Goal: Information Seeking & Learning: Learn about a topic

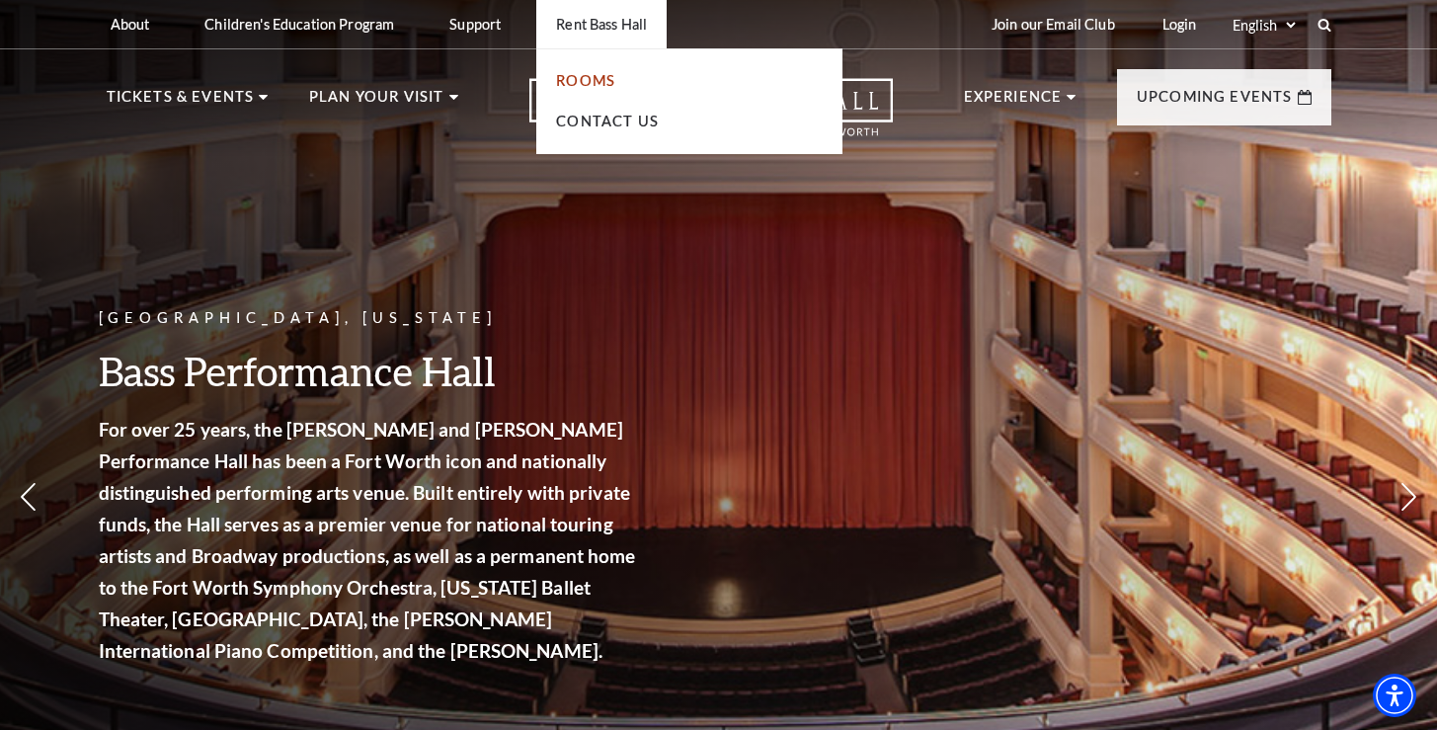
click at [587, 82] on link "Rooms" at bounding box center [585, 80] width 59 height 17
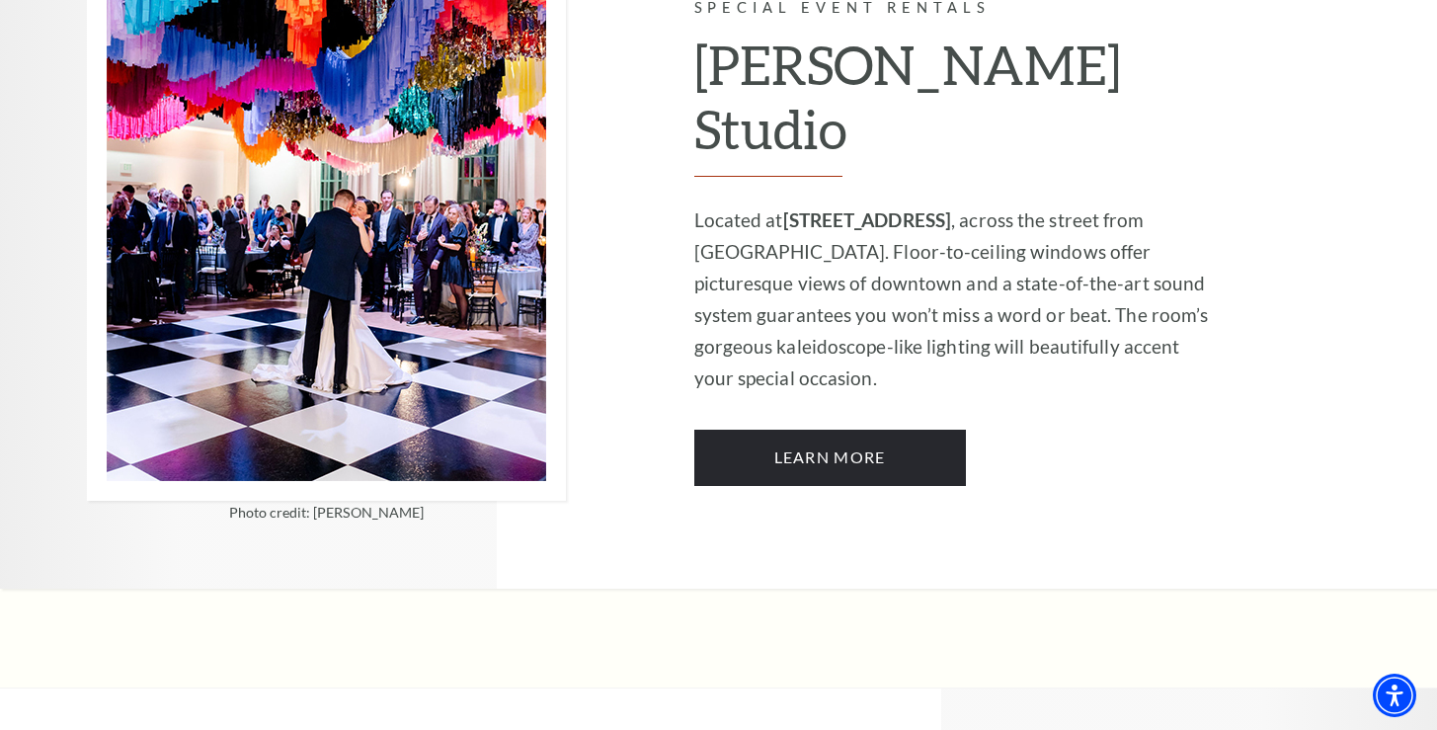
scroll to position [1733, 0]
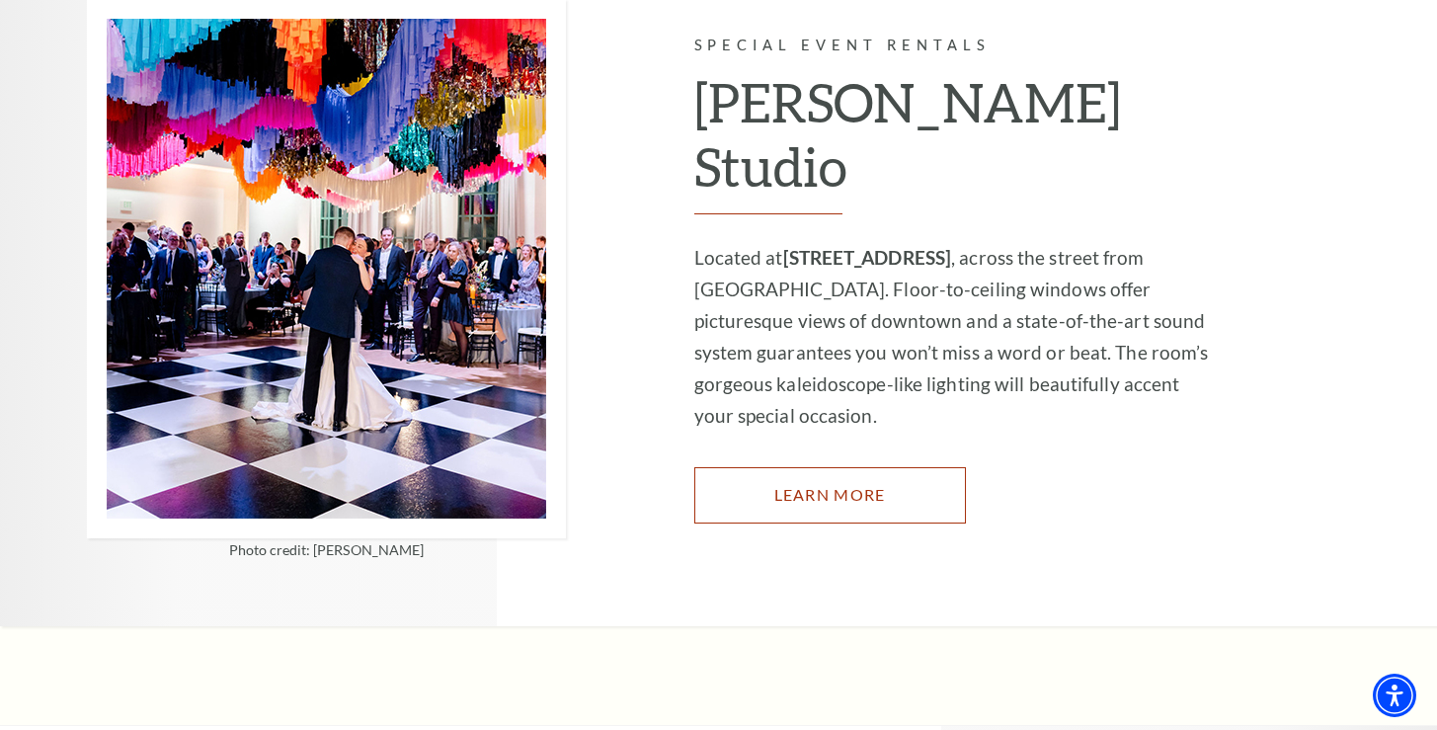
click at [852, 467] on link "Learn More" at bounding box center [830, 494] width 272 height 55
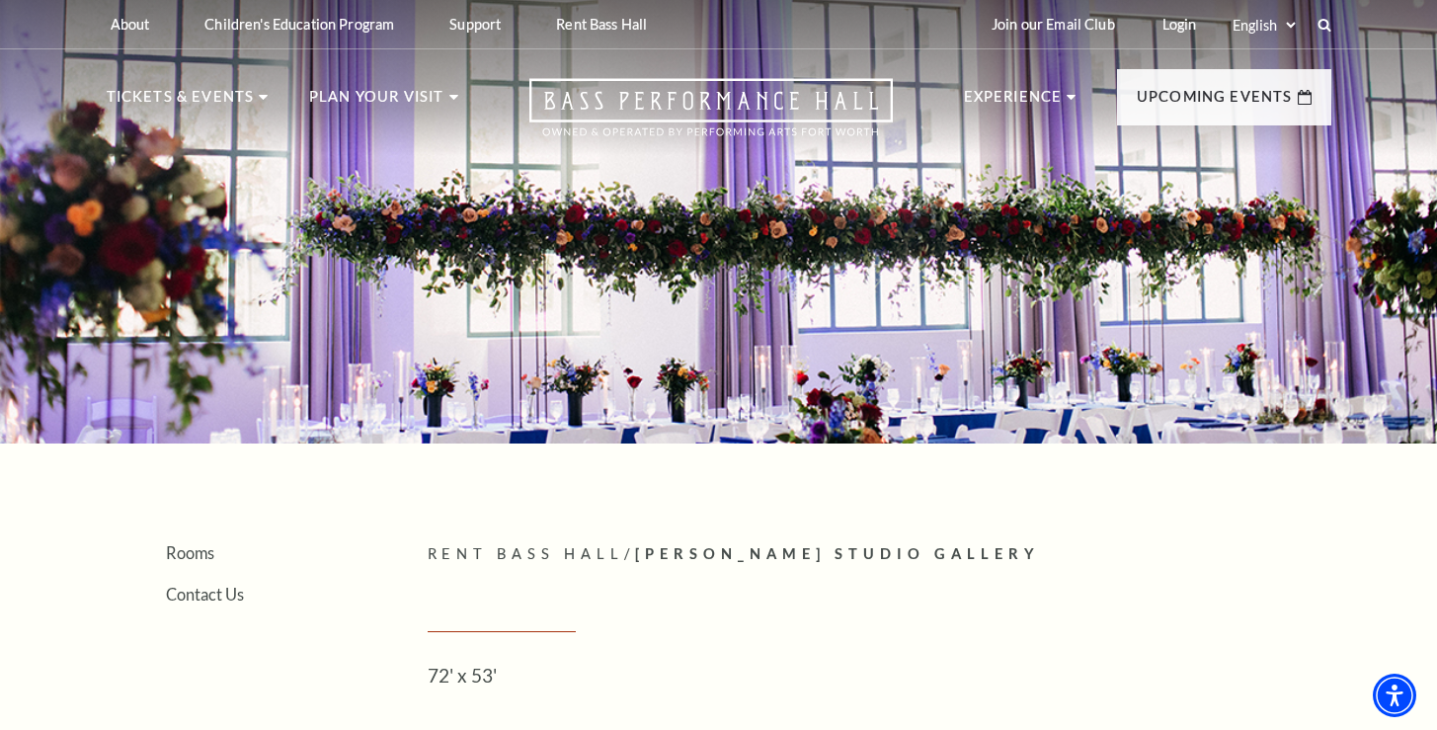
drag, startPoint x: 923, startPoint y: 287, endPoint x: 776, endPoint y: 265, distance: 148.9
click at [776, 266] on div at bounding box center [718, 215] width 1437 height 455
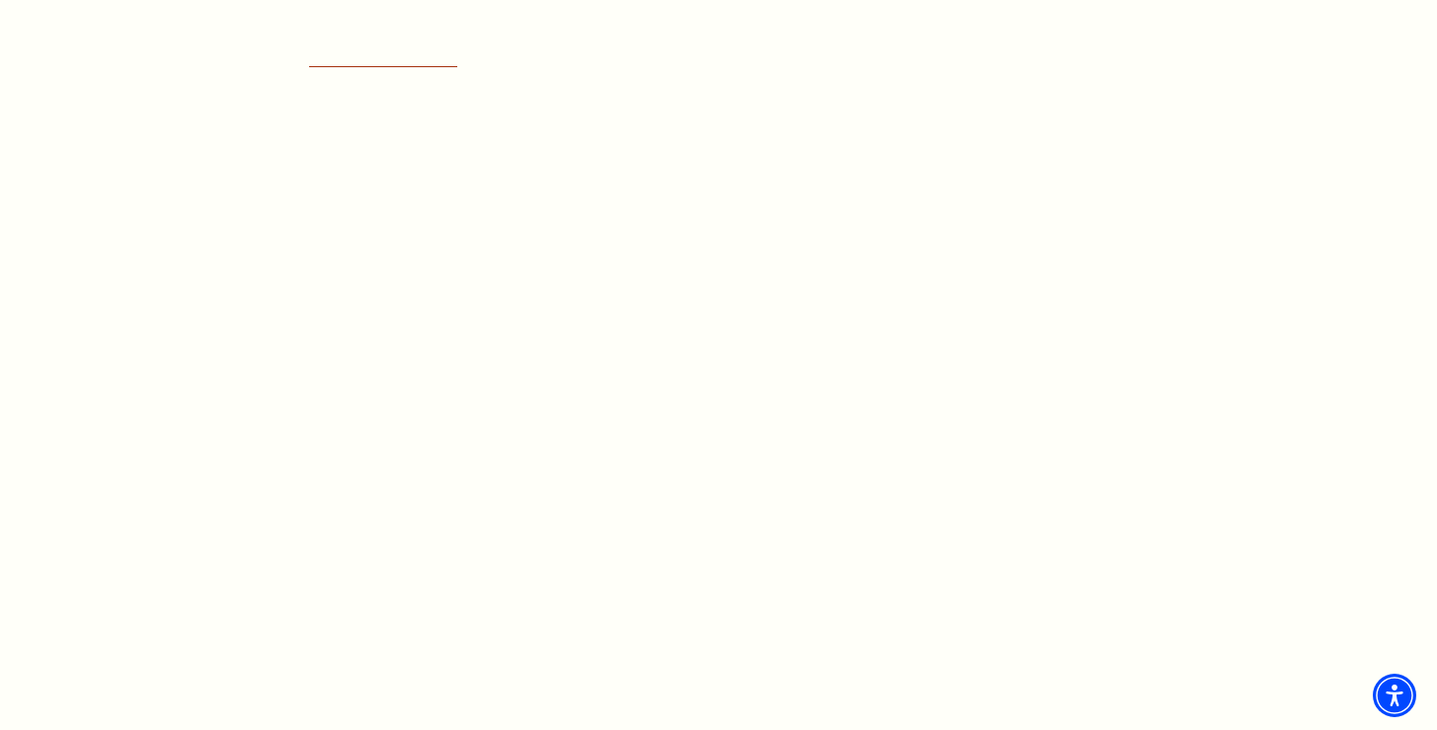
scroll to position [1599, 0]
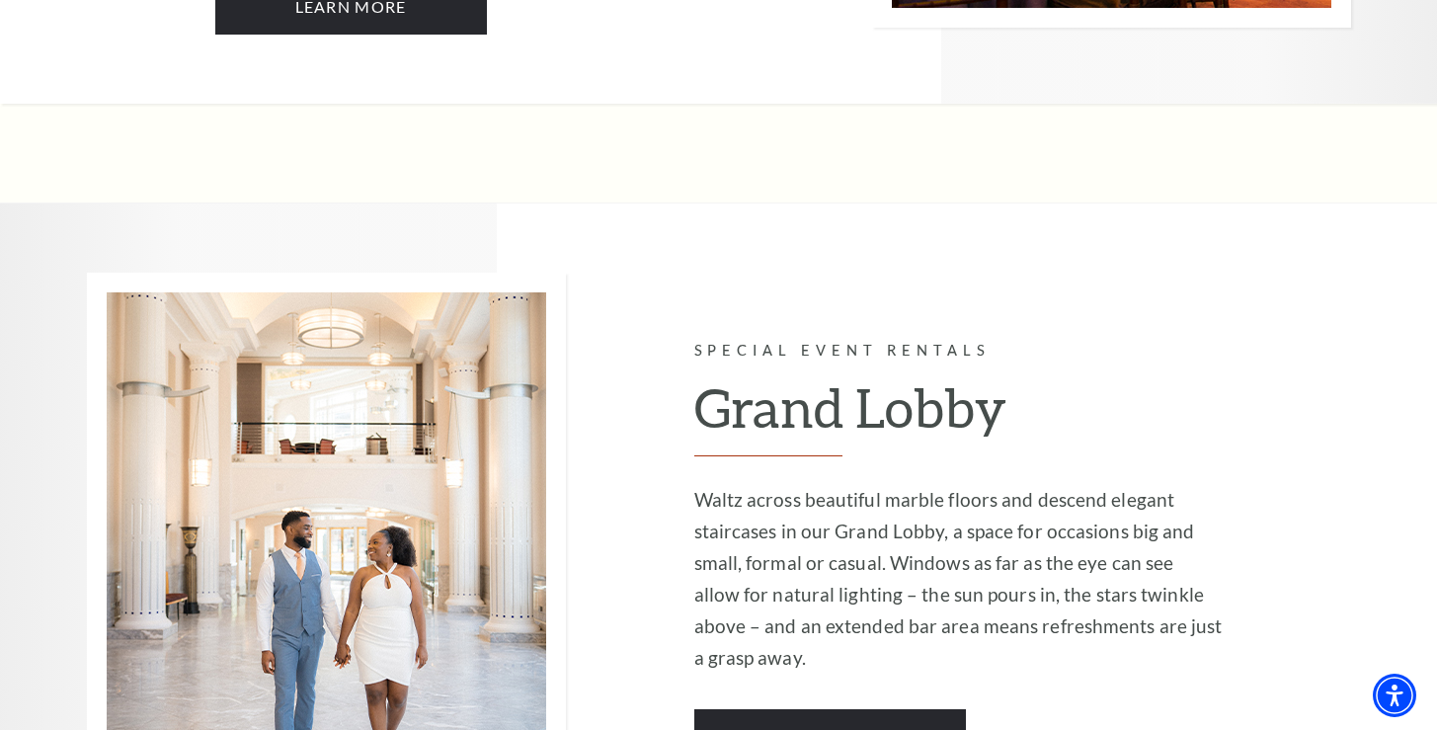
scroll to position [3228, 0]
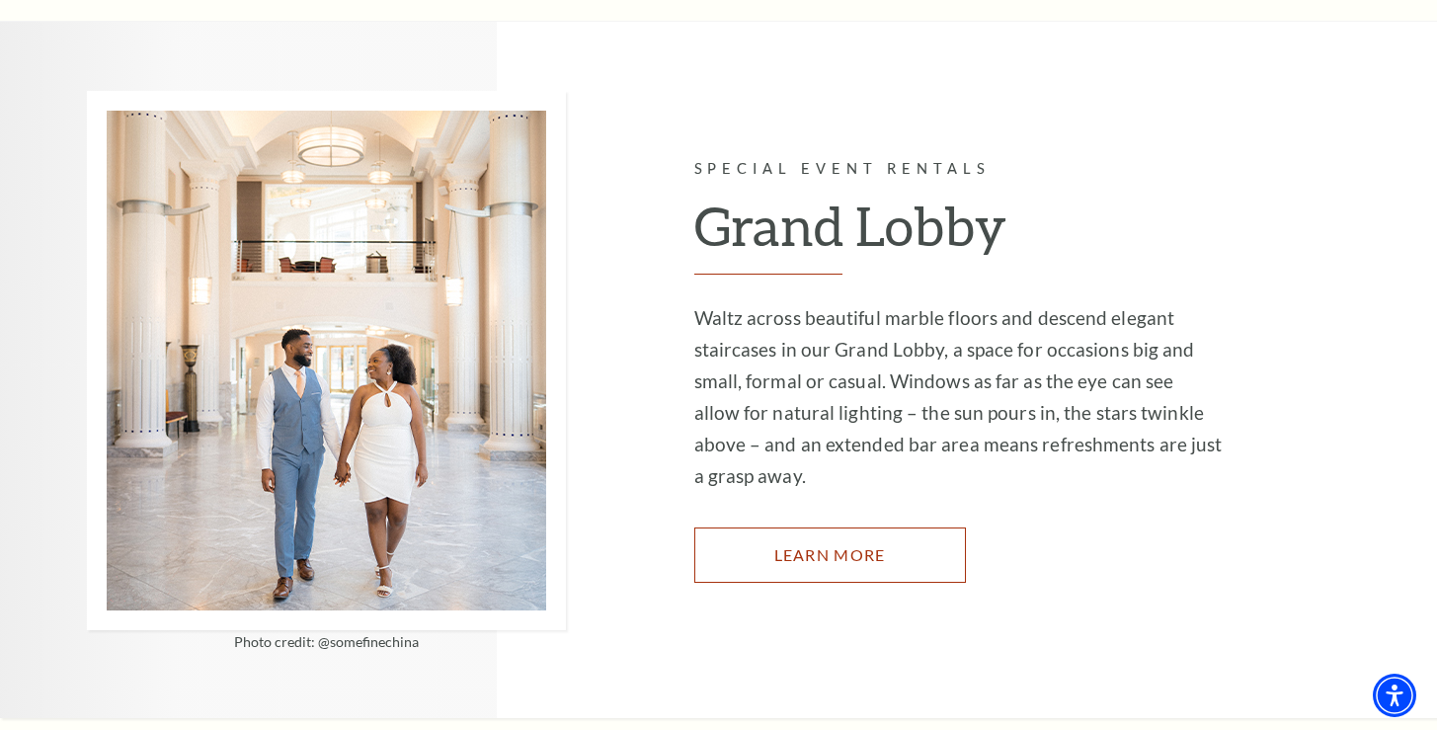
click at [866, 527] on link "Learn More" at bounding box center [830, 554] width 272 height 55
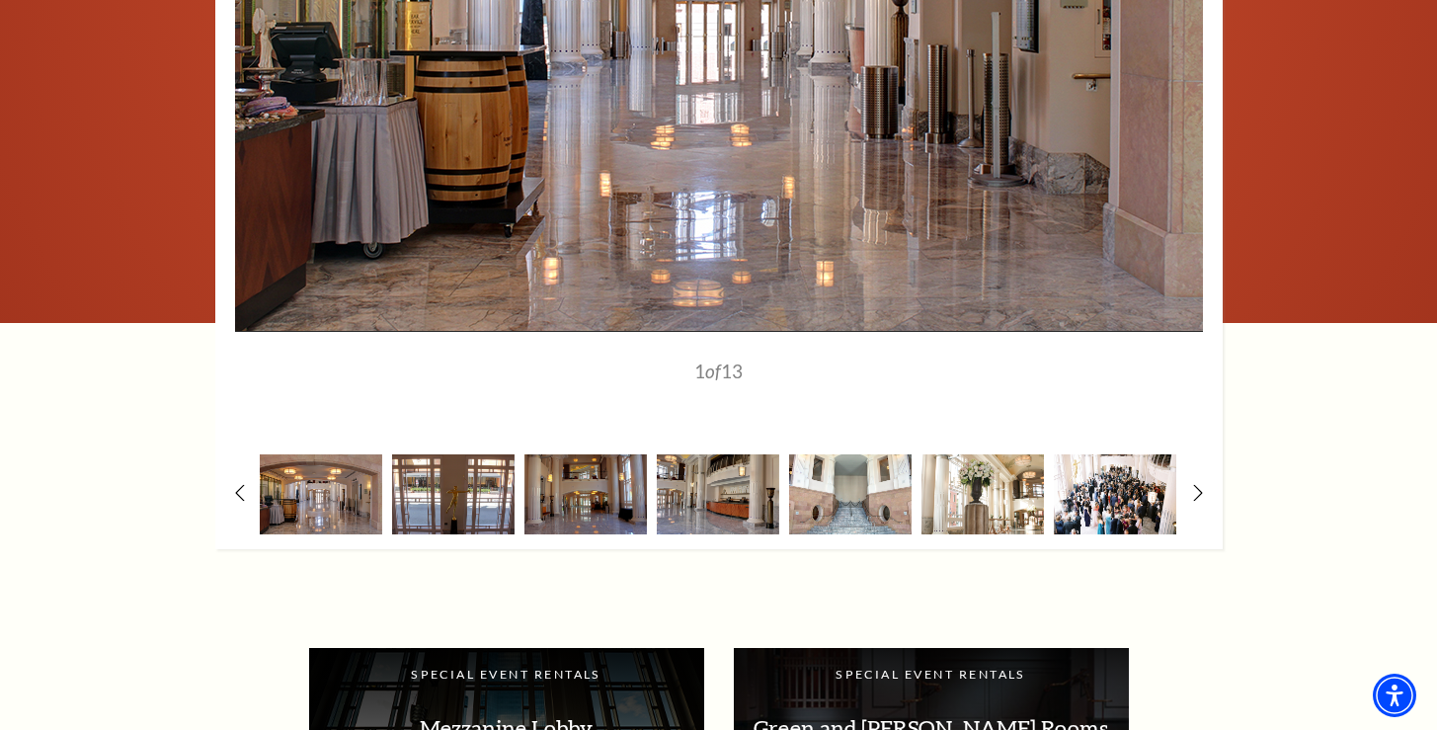
scroll to position [2585, 0]
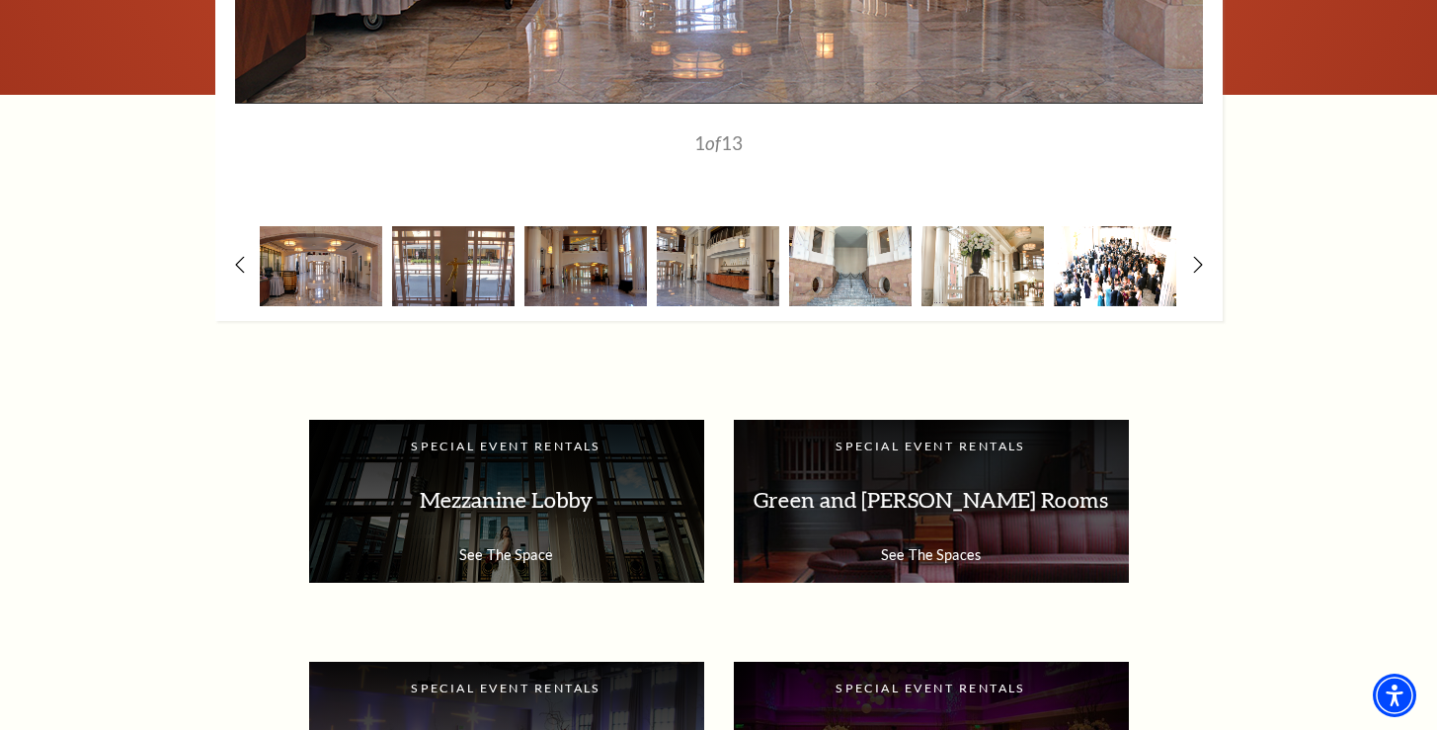
click at [1091, 260] on img at bounding box center [1115, 266] width 122 height 80
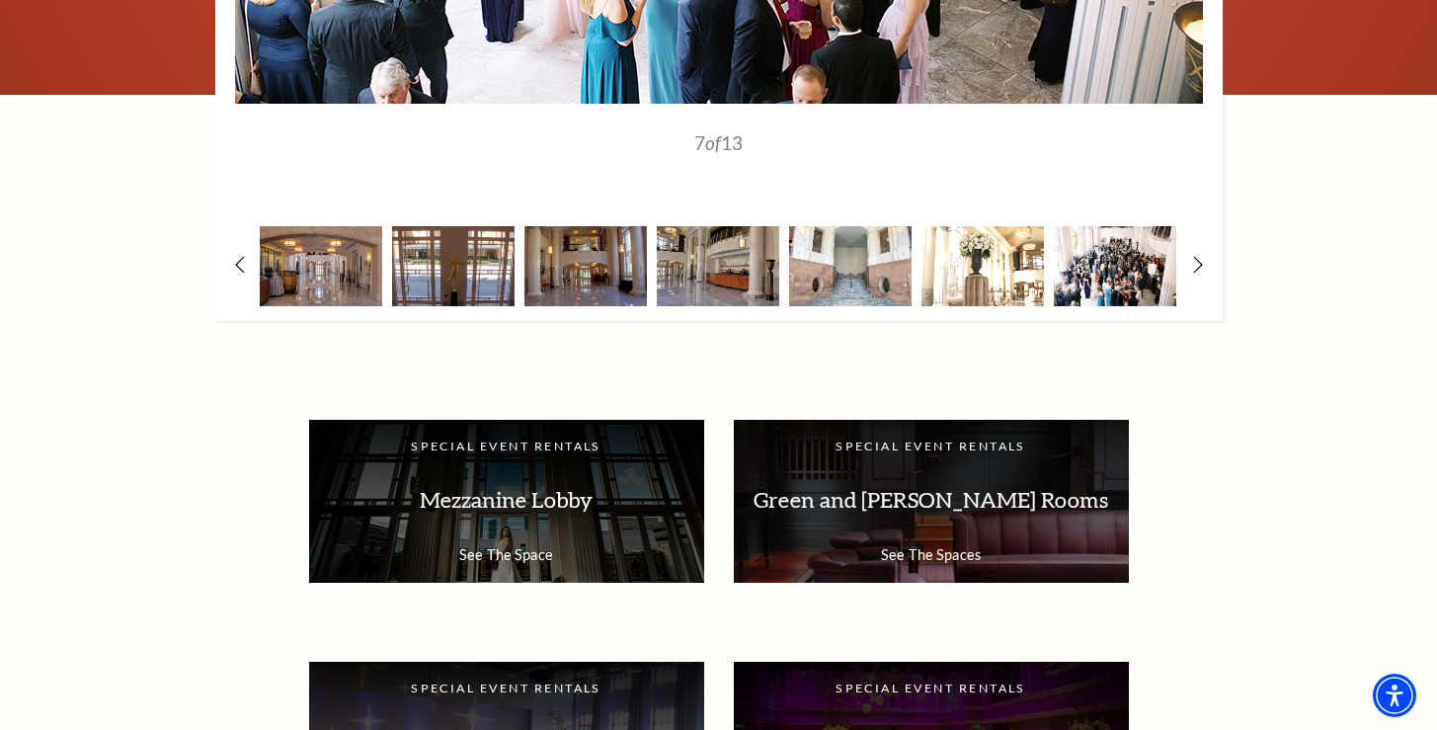
click at [1017, 263] on img at bounding box center [982, 266] width 122 height 80
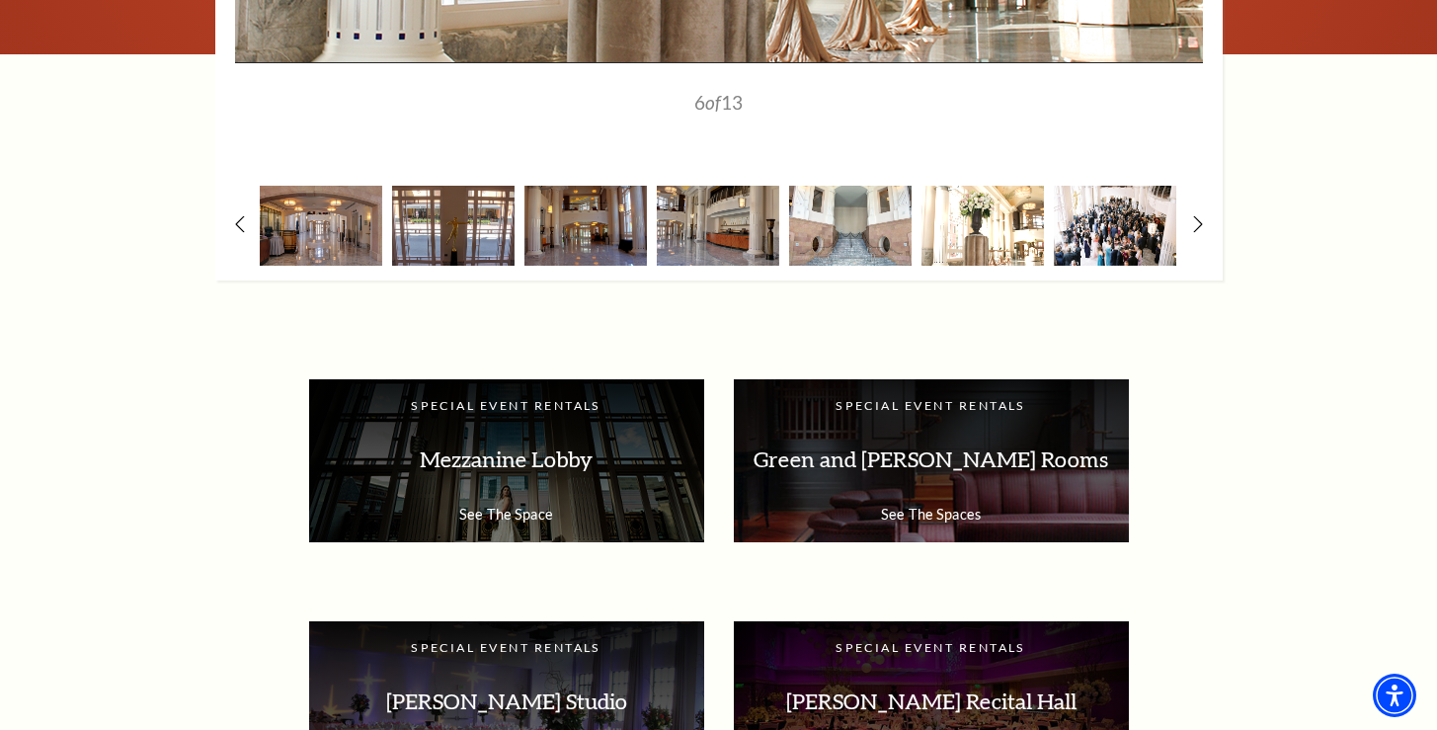
scroll to position [2634, 0]
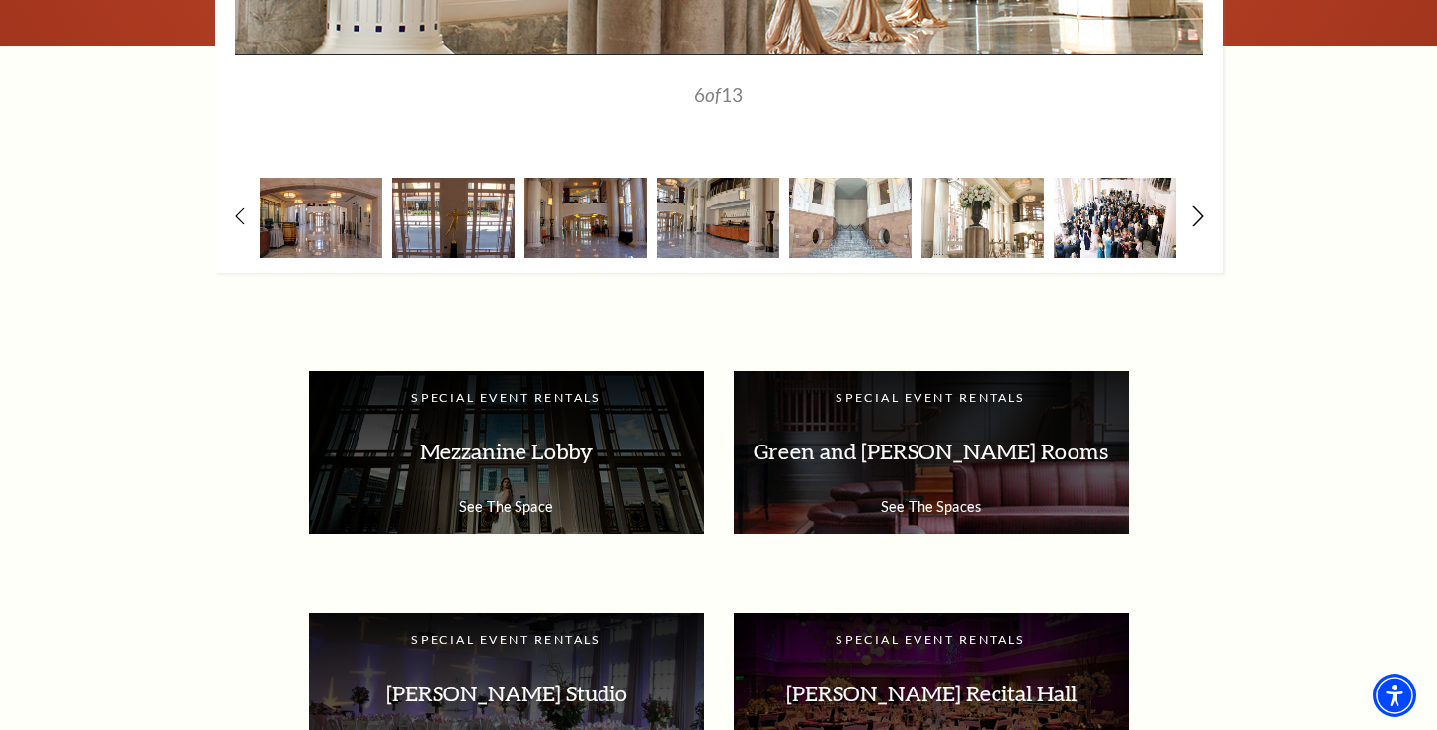
click at [1202, 211] on icon at bounding box center [1197, 216] width 13 height 21
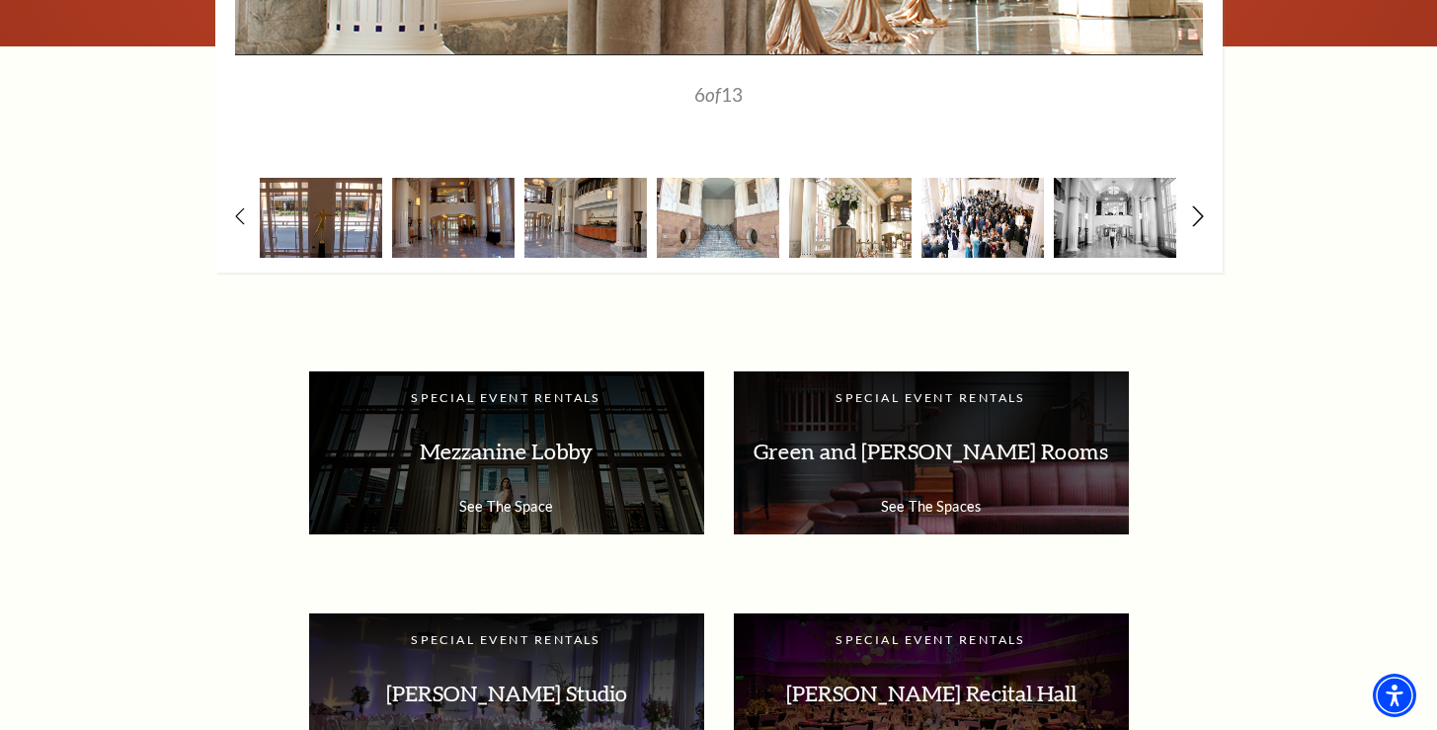
click at [1202, 211] on icon at bounding box center [1197, 216] width 13 height 21
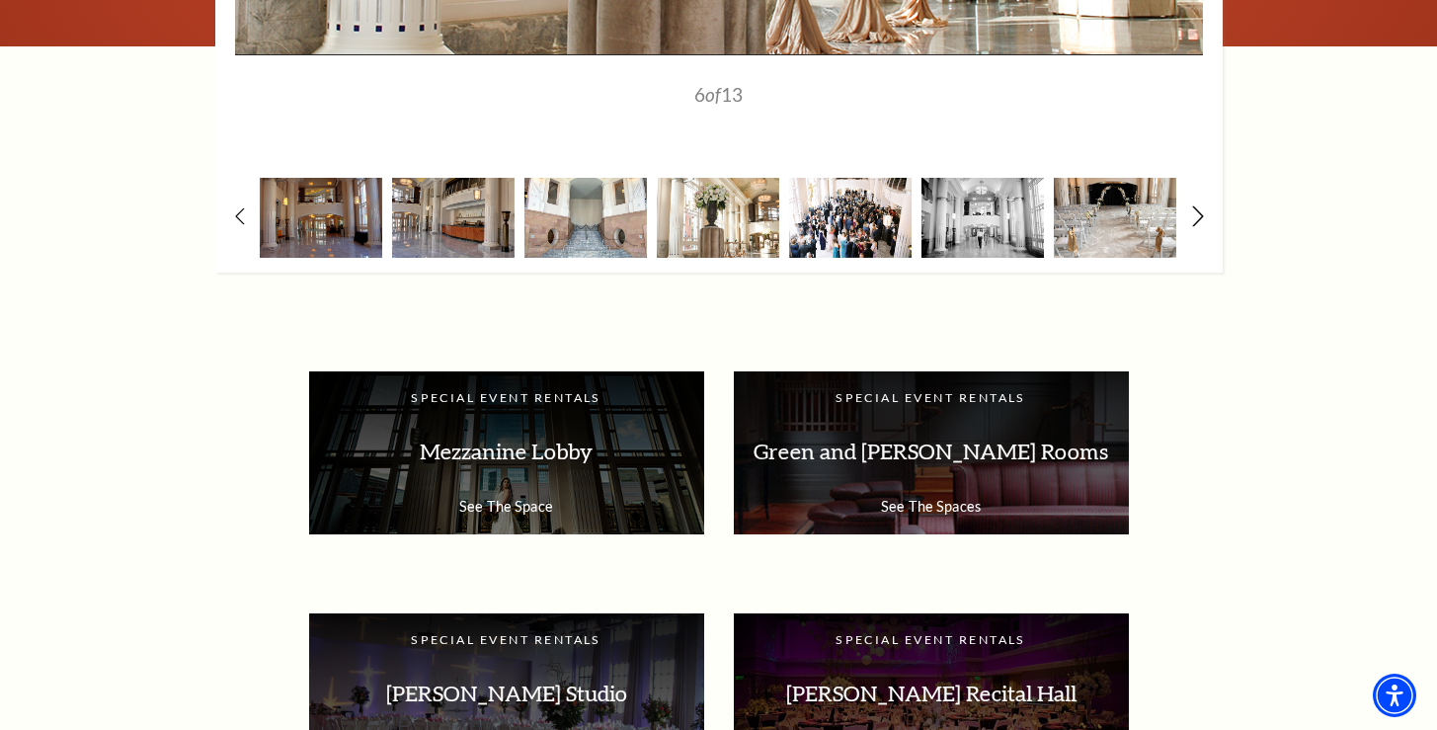
click at [1202, 211] on icon at bounding box center [1197, 216] width 13 height 21
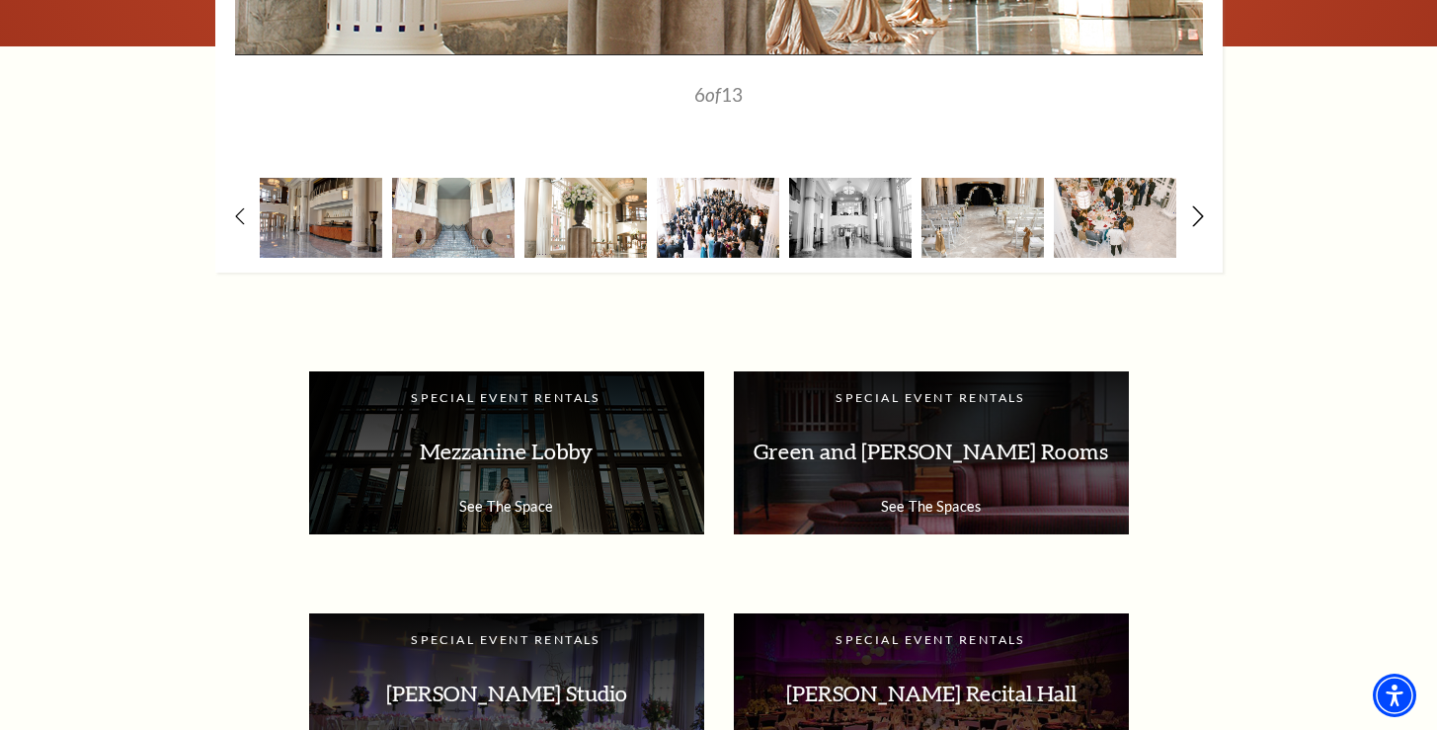
click at [1202, 211] on icon at bounding box center [1197, 216] width 13 height 21
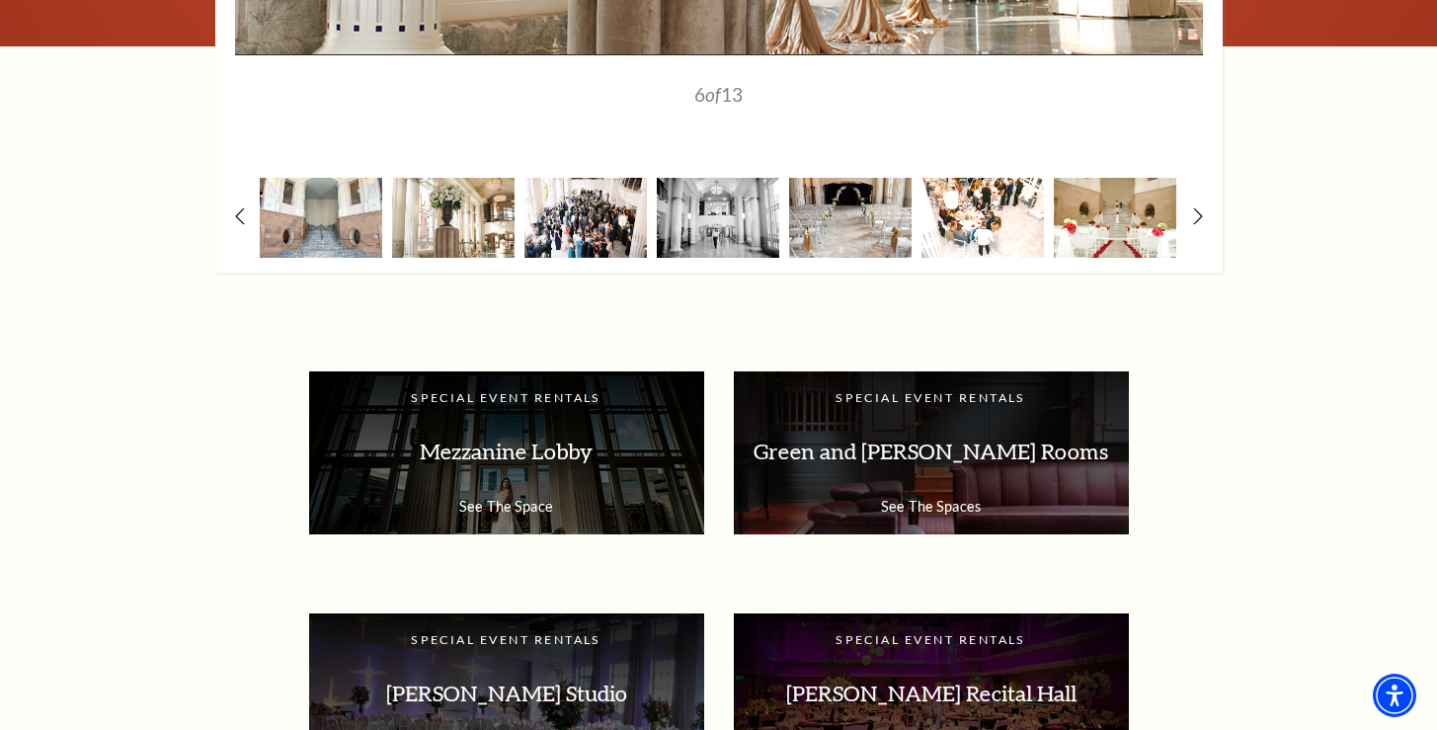
click at [952, 221] on img at bounding box center [982, 218] width 122 height 80
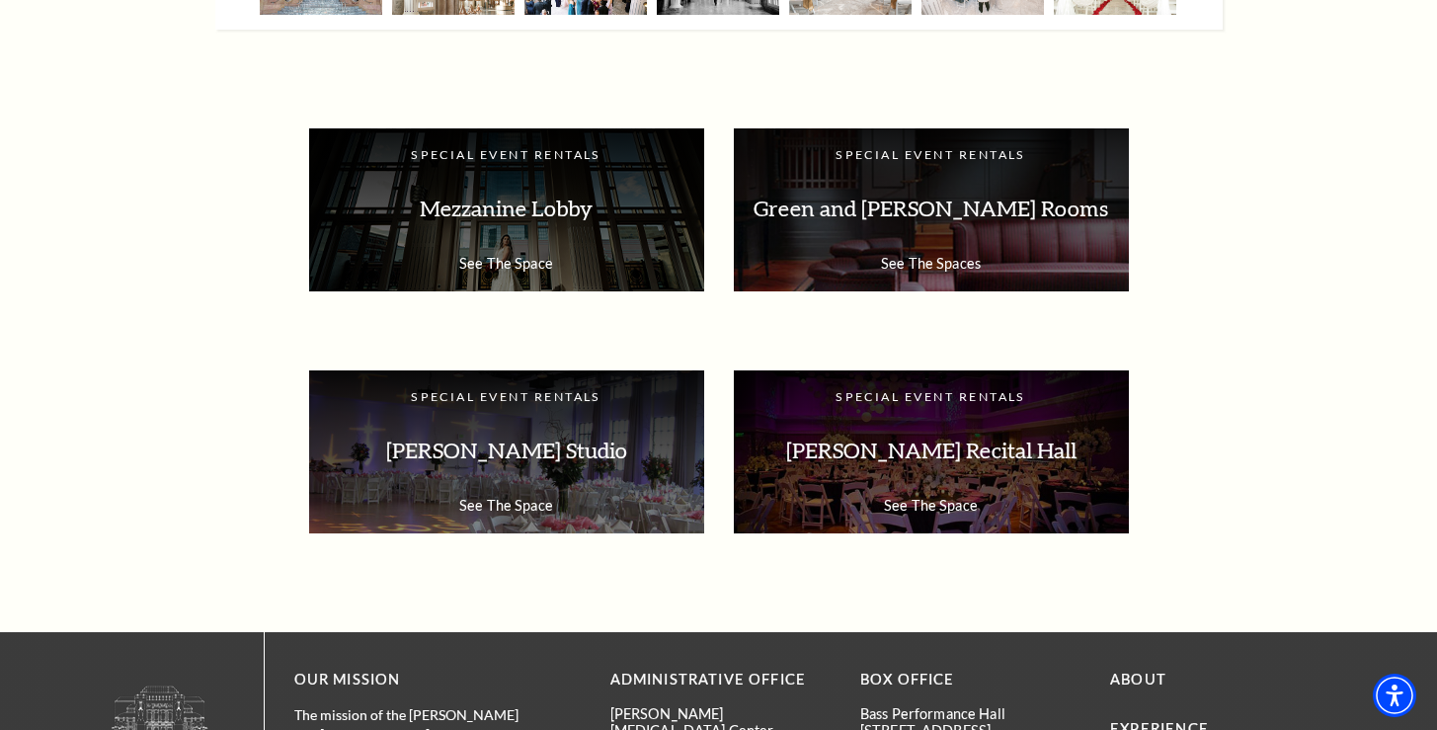
scroll to position [2853, 0]
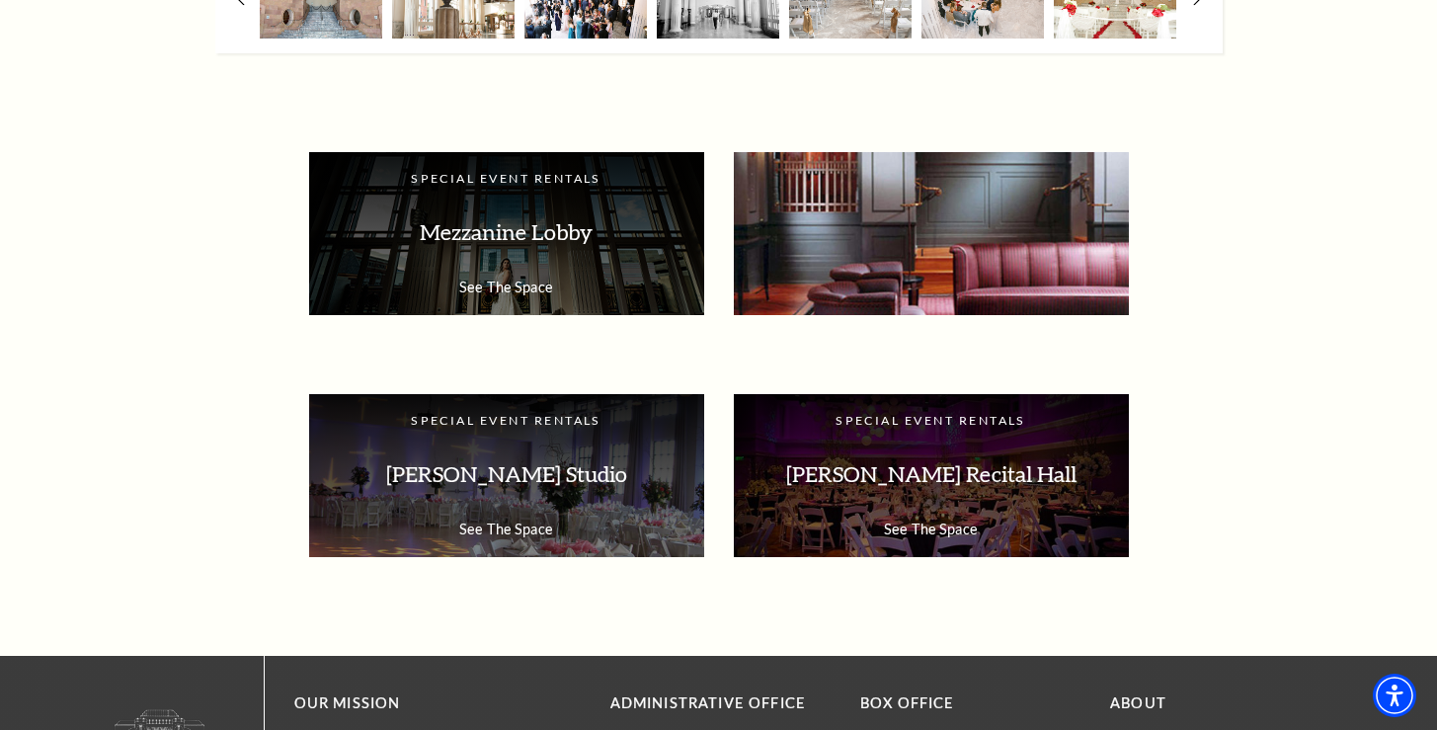
click at [974, 279] on p "See The Spaces" at bounding box center [930, 286] width 355 height 17
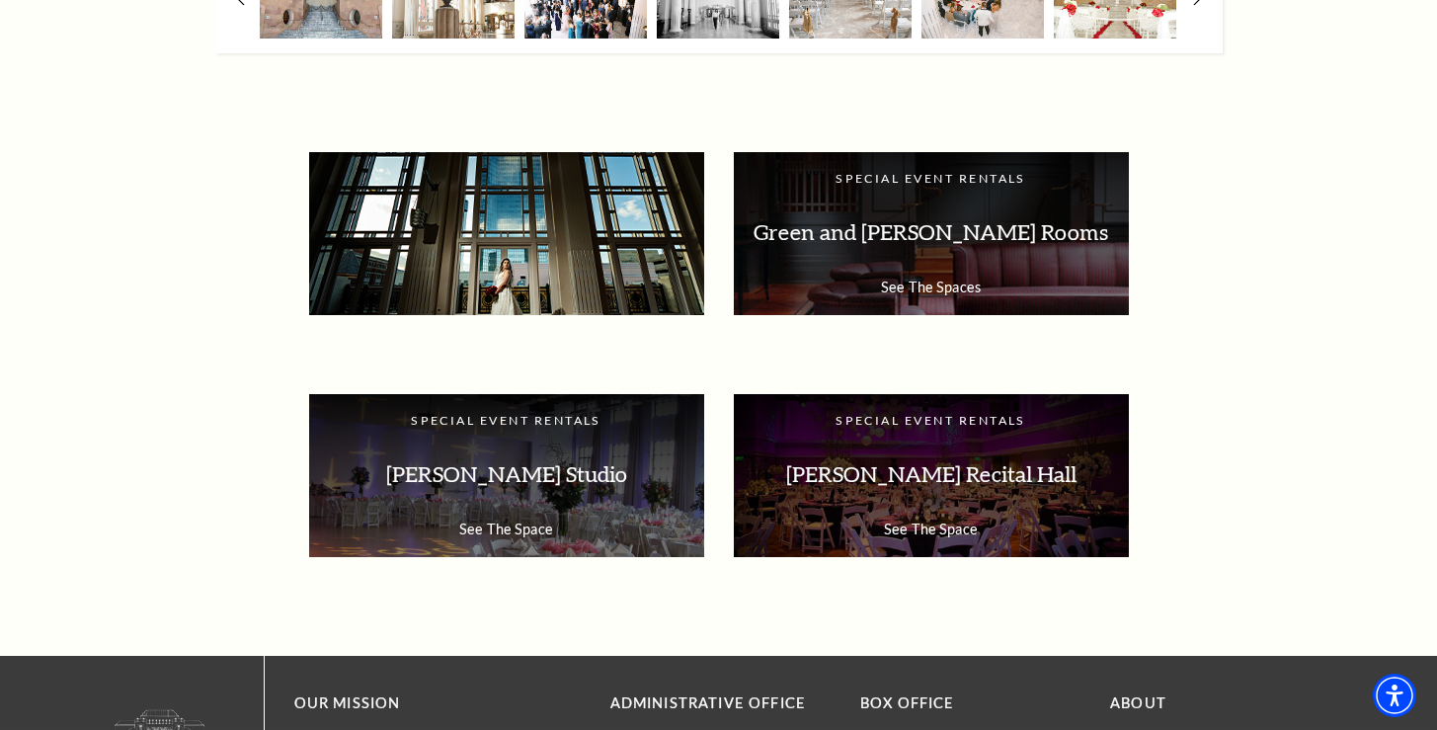
click at [386, 201] on p "Mezzanine Lobby" at bounding box center [506, 232] width 355 height 62
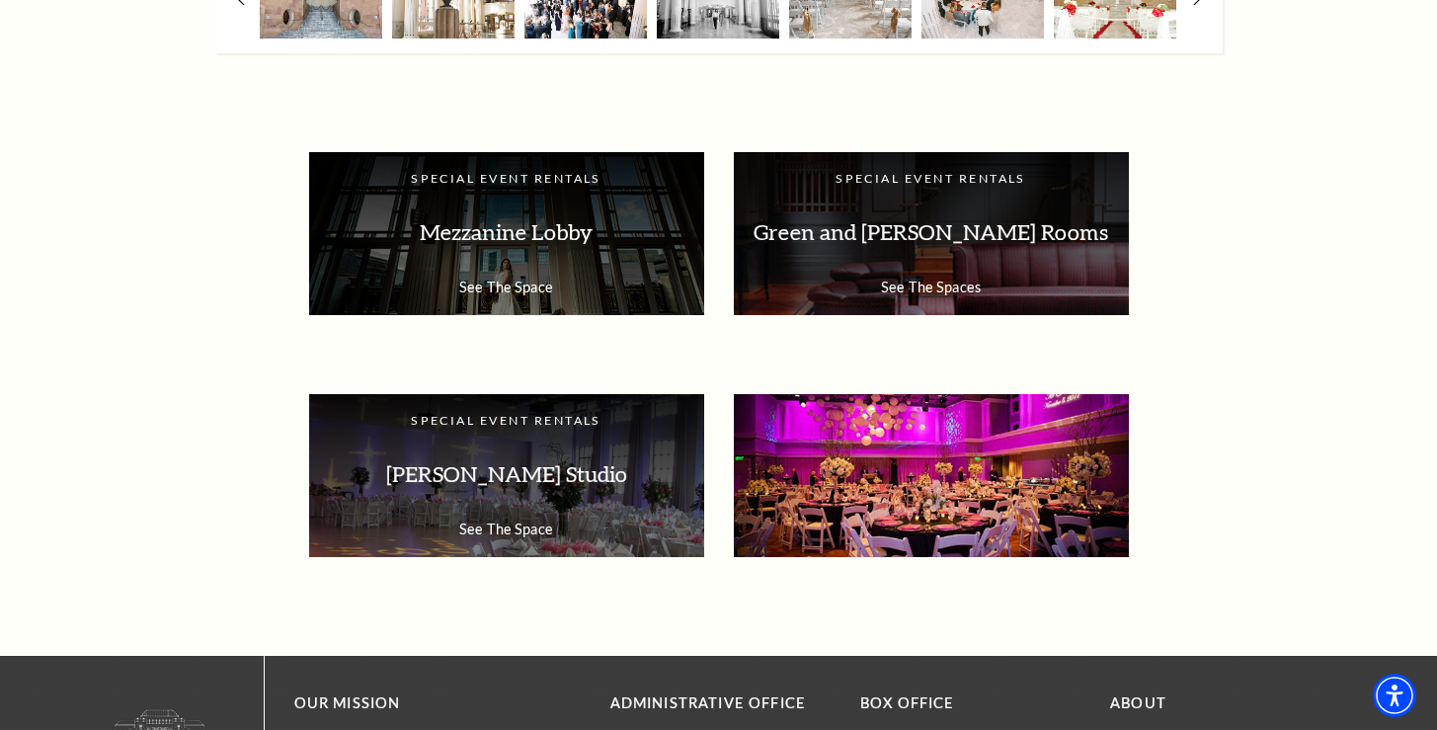
click at [1104, 455] on p "Van Cliburn Recital Hall" at bounding box center [930, 474] width 355 height 62
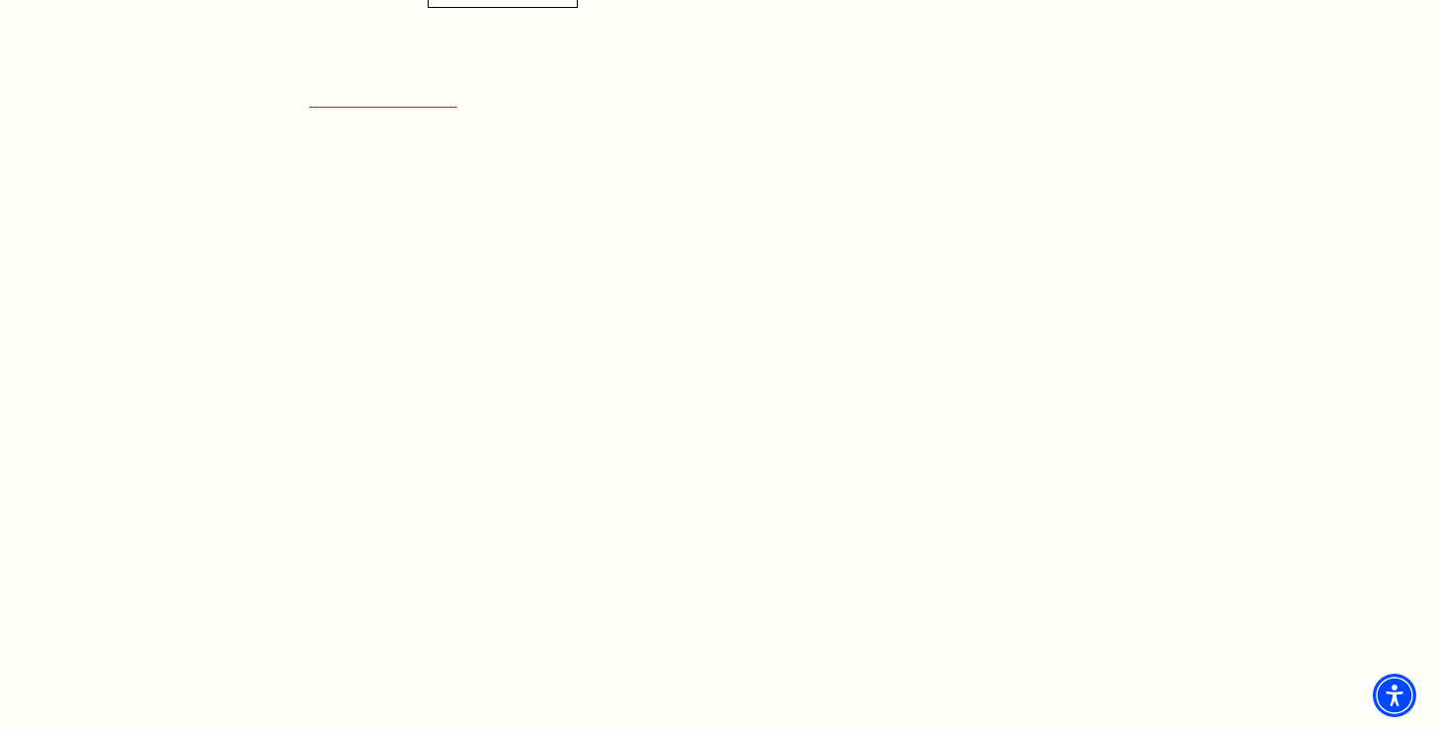
scroll to position [1175, 0]
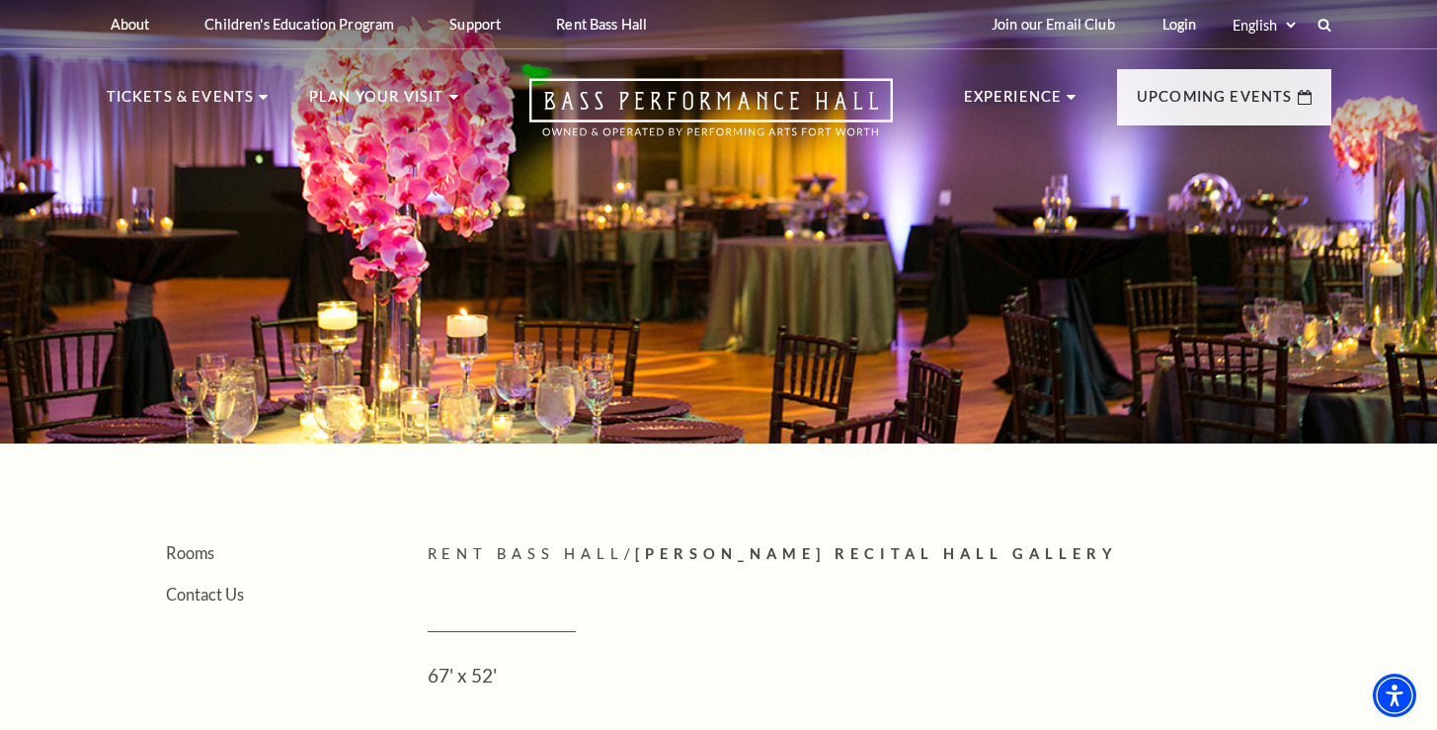
drag, startPoint x: 1064, startPoint y: 335, endPoint x: 815, endPoint y: 361, distance: 250.3
click at [815, 361] on div at bounding box center [718, 215] width 1437 height 455
